Goal: Transaction & Acquisition: Obtain resource

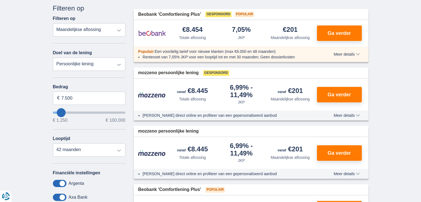
scroll to position [83, 0]
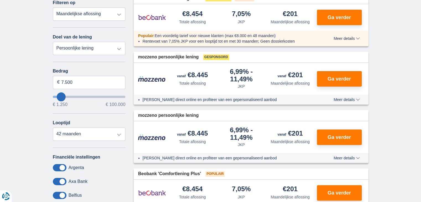
type input "11.250"
type input "11250"
select select "60"
type input "12250"
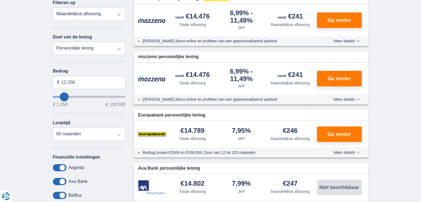
type input "50.250"
type input "50250"
select select "120"
type input "50250"
click at [89, 96] on input "wantToBorrow" at bounding box center [89, 97] width 73 height 2
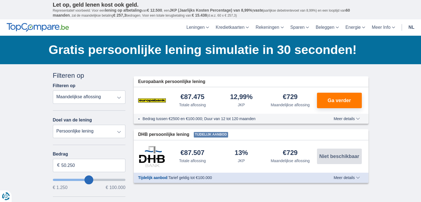
type input "46.250"
type input "45250"
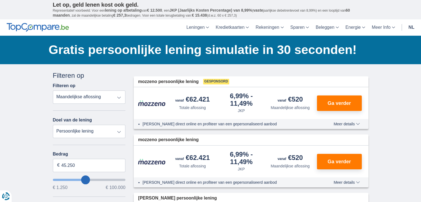
type input "27.250"
type input "27250"
click at [74, 179] on input "wantToBorrow" at bounding box center [89, 180] width 73 height 2
type input "17.250"
type input "17250"
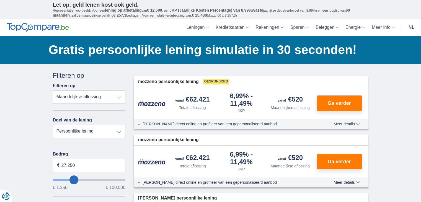
select select "84"
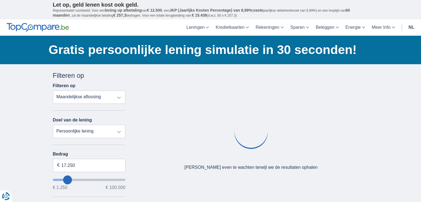
type input "17250"
click at [67, 179] on input "wantToBorrow" at bounding box center [89, 180] width 73 height 2
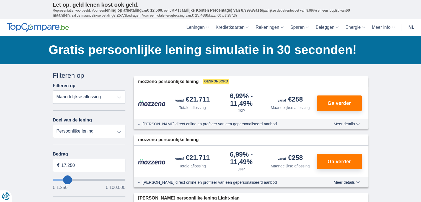
type input "26.250"
type input "26250"
click at [73, 179] on input "wantToBorrow" at bounding box center [89, 180] width 73 height 2
select select "120"
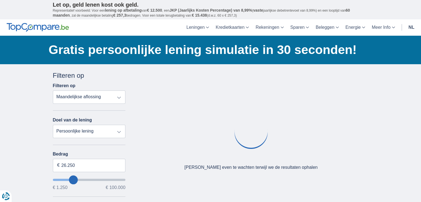
type input "15.250"
type input "15250"
select select "84"
type input "15250"
click at [66, 179] on input "wantToBorrow" at bounding box center [89, 180] width 73 height 2
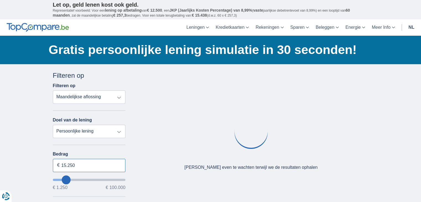
click at [77, 166] on input "15.250" at bounding box center [89, 165] width 73 height 13
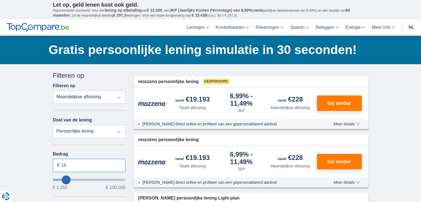
type input "1"
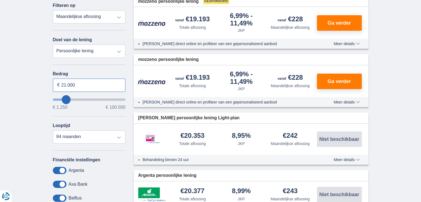
scroll to position [83, 0]
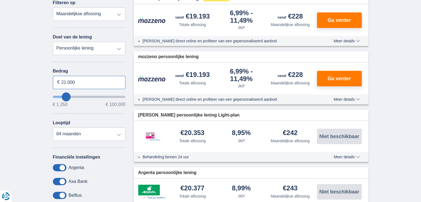
type input "21.000"
type input "21250"
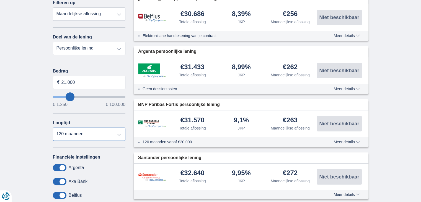
select select "24"
click at [53, 127] on select "12 maanden 18 maanden 24 maanden 30 maanden 36 maanden 42 maanden 48 maanden 60…" at bounding box center [89, 133] width 73 height 13
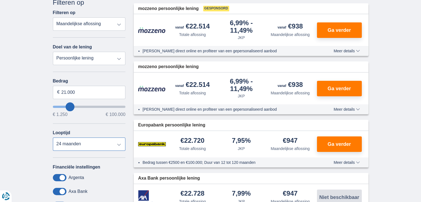
scroll to position [55, 0]
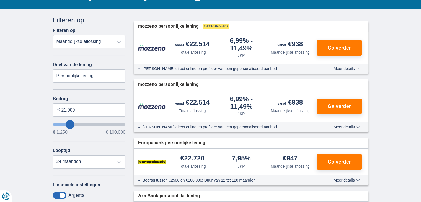
click at [122, 79] on select "Persoonlijke lening Auto Moto / fiets Mobilhome / caravan Renovatie Energie Sch…" at bounding box center [89, 75] width 73 height 13
select select "debtConsolidation"
click at [53, 69] on select "Persoonlijke lening Auto Moto / fiets Mobilhome / caravan Renovatie Energie Sch…" at bounding box center [89, 75] width 73 height 13
type input "10.000"
type input "10250"
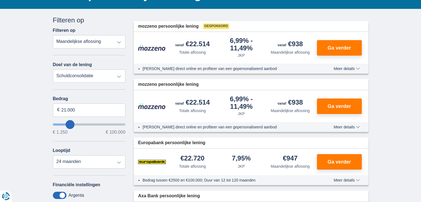
select select "48"
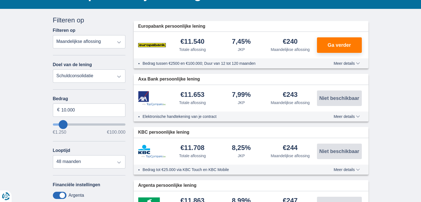
scroll to position [83, 0]
